Goal: Transaction & Acquisition: Purchase product/service

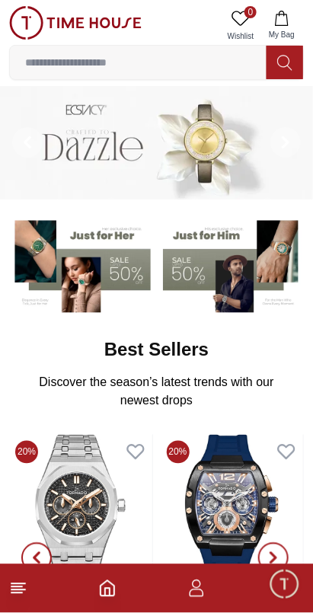
click at [107, 277] on img at bounding box center [80, 264] width 142 height 98
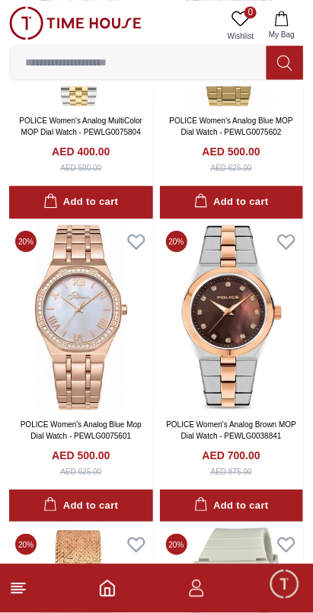
scroll to position [1143, 0]
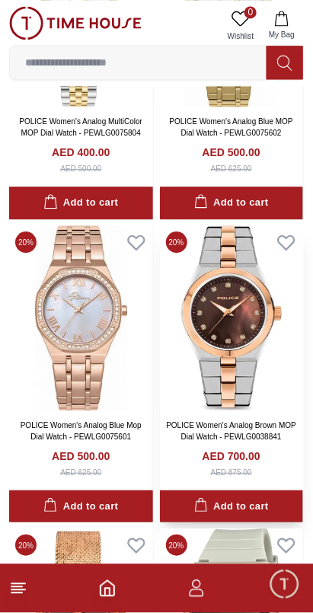
click at [212, 355] on img at bounding box center [232, 317] width 144 height 185
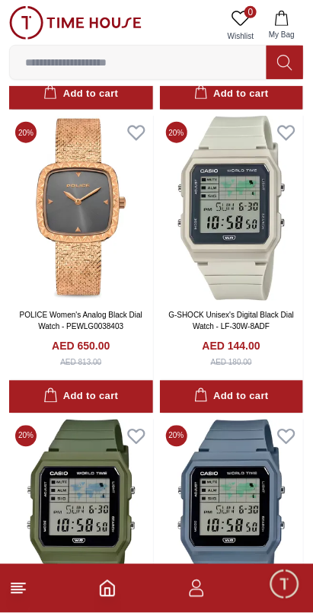
scroll to position [1558, 0]
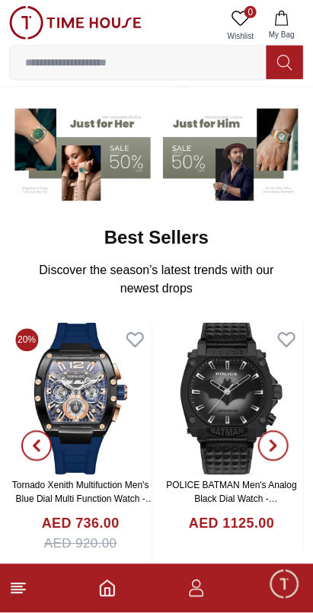
scroll to position [129, 0]
